Goal: Information Seeking & Learning: Learn about a topic

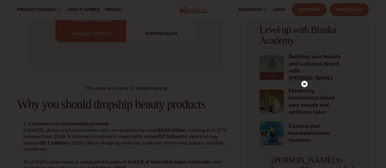
scroll to position [753, 0]
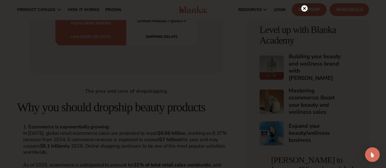
click at [305, 7] on circle at bounding box center [305, 8] width 6 height 6
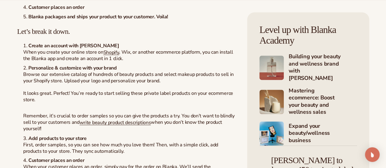
scroll to position [1611, 0]
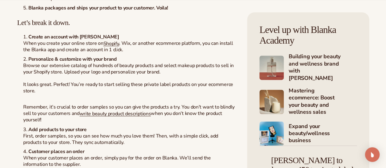
click at [146, 94] on p "It looks great. Perfect! You’re ready to start selling these private label prod…" at bounding box center [129, 88] width 212 height 13
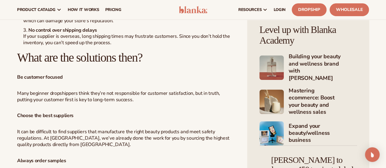
scroll to position [1147, 0]
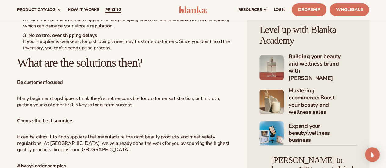
click at [119, 10] on span "pricing" at bounding box center [113, 9] width 16 height 5
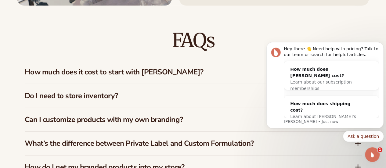
scroll to position [767, 0]
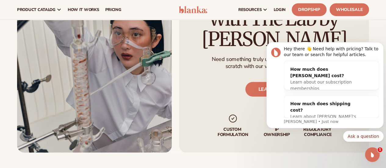
drag, startPoint x: 387, startPoint y: 44, endPoint x: 112, endPoint y: 15, distance: 276.2
click at [382, 44] on icon "Dismiss notification" at bounding box center [382, 44] width 2 height 2
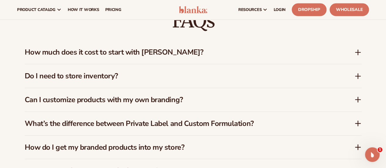
scroll to position [933, 0]
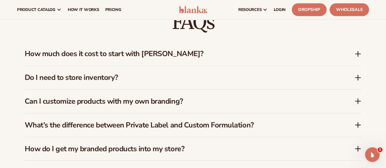
click at [175, 50] on h3 "How much does it cost to start with [PERSON_NAME]?" at bounding box center [181, 53] width 312 height 9
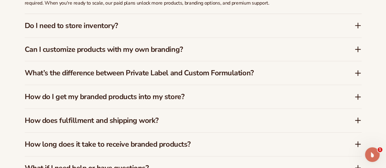
scroll to position [1003, 0]
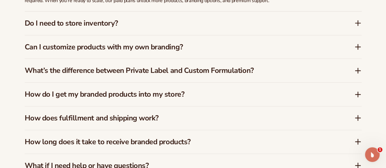
click at [170, 71] on h3 "What’s the difference between Private Label and Custom Formulation?" at bounding box center [181, 70] width 312 height 9
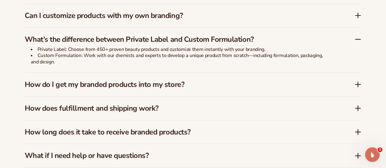
scroll to position [1052, 0]
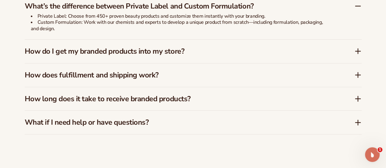
click at [159, 71] on h3 "How does fulfillment and shipping work?" at bounding box center [181, 75] width 312 height 9
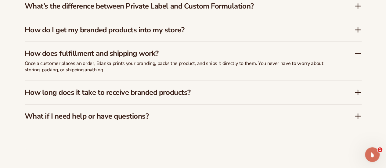
click at [147, 93] on h3 "How long does it take to receive branded products?" at bounding box center [181, 92] width 312 height 9
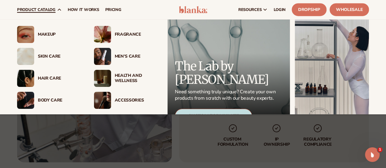
scroll to position [6, 0]
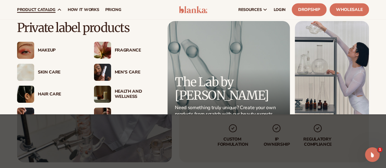
click at [49, 72] on div "Skin Care" at bounding box center [60, 72] width 44 height 5
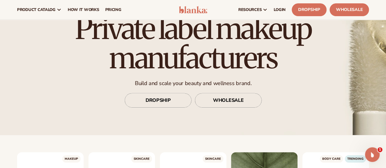
scroll to position [38, 0]
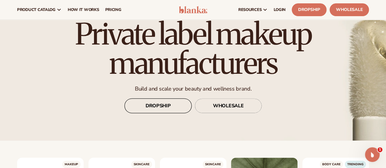
click at [170, 108] on link "DROPSHIP" at bounding box center [158, 106] width 67 height 15
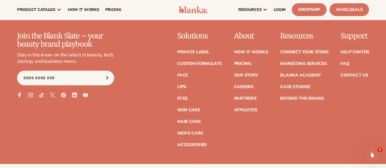
scroll to position [1884, 0]
